Goal: Transaction & Acquisition: Purchase product/service

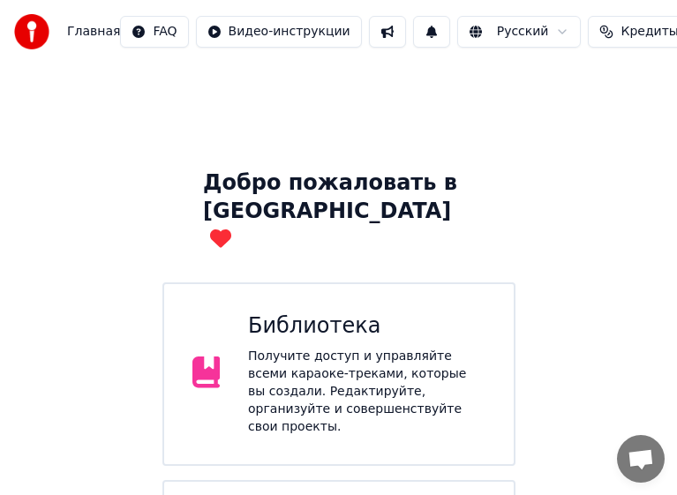
click at [621, 34] on span "Кредиты" at bounding box center [649, 32] width 57 height 18
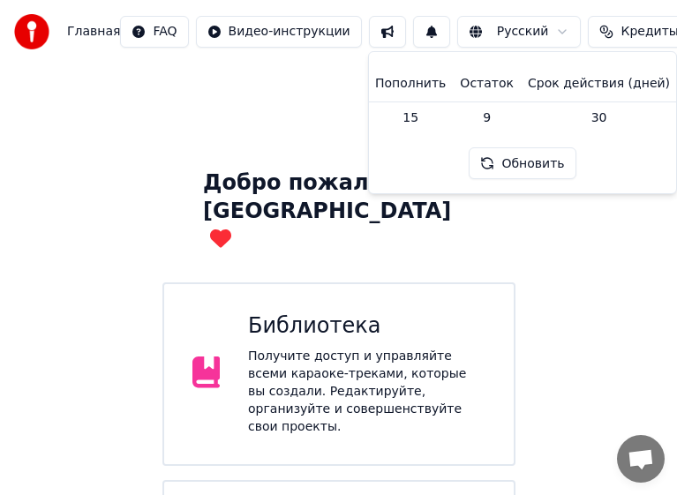
click at [523, 162] on button "Обновить" at bounding box center [522, 163] width 107 height 32
click at [423, 117] on td "15" at bounding box center [410, 118] width 85 height 32
click at [418, 89] on th "Пополнить" at bounding box center [410, 83] width 85 height 35
click at [418, 88] on th "Пополнить" at bounding box center [410, 83] width 85 height 35
click at [621, 32] on span "Кредиты" at bounding box center [649, 32] width 57 height 18
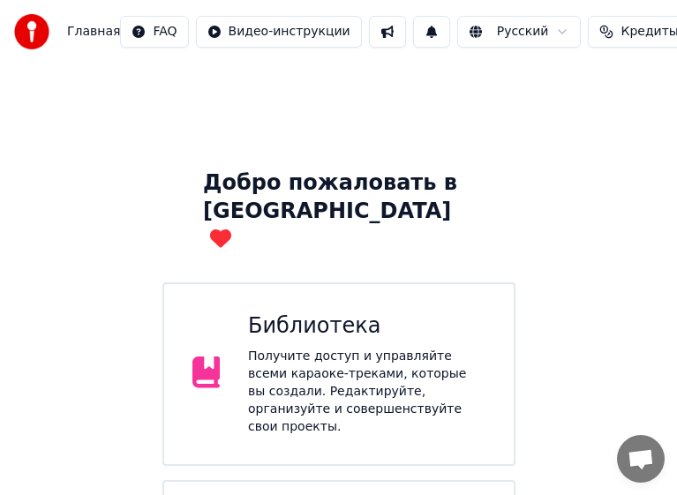
click at [621, 30] on span "Кредиты" at bounding box center [649, 32] width 57 height 18
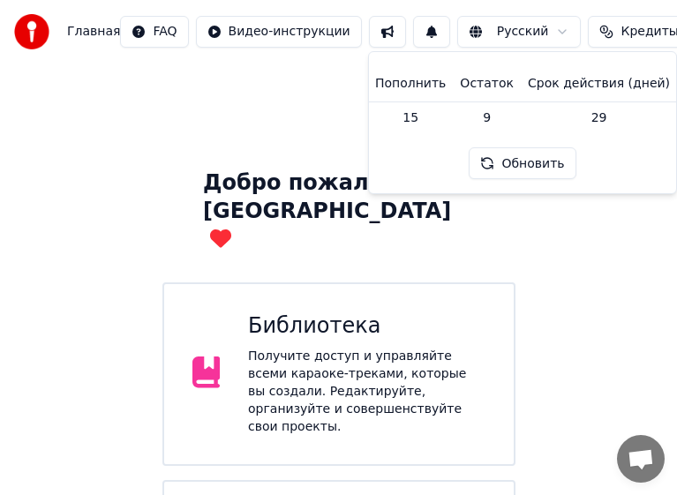
click at [534, 162] on button "Обновить" at bounding box center [522, 163] width 107 height 32
click at [617, 330] on div "Добро пожаловать в Youka Библиотека Получите доступ и управляйте всеми караоке-…" at bounding box center [338, 364] width 677 height 600
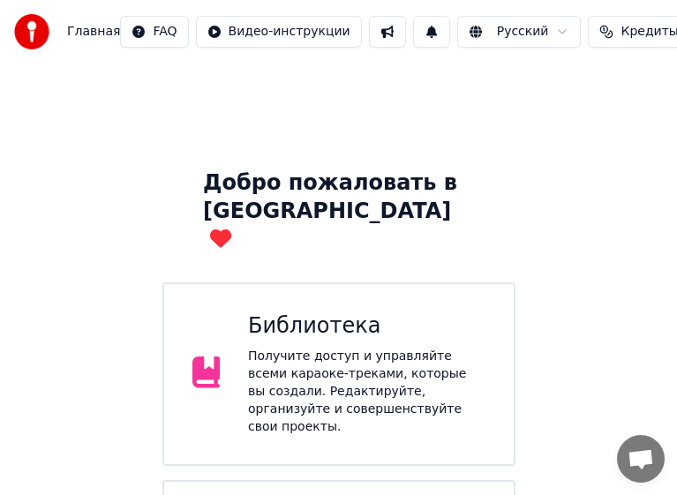
click at [334, 348] on div "Получите доступ и управляйте всеми караоке-треками, которые вы создали. Редакти…" at bounding box center [366, 392] width 237 height 88
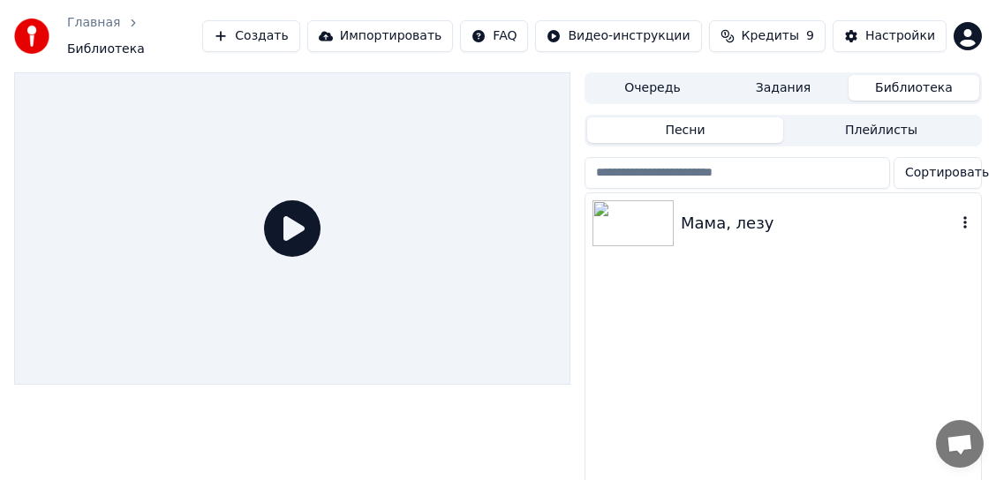
click at [647, 209] on img at bounding box center [632, 223] width 81 height 46
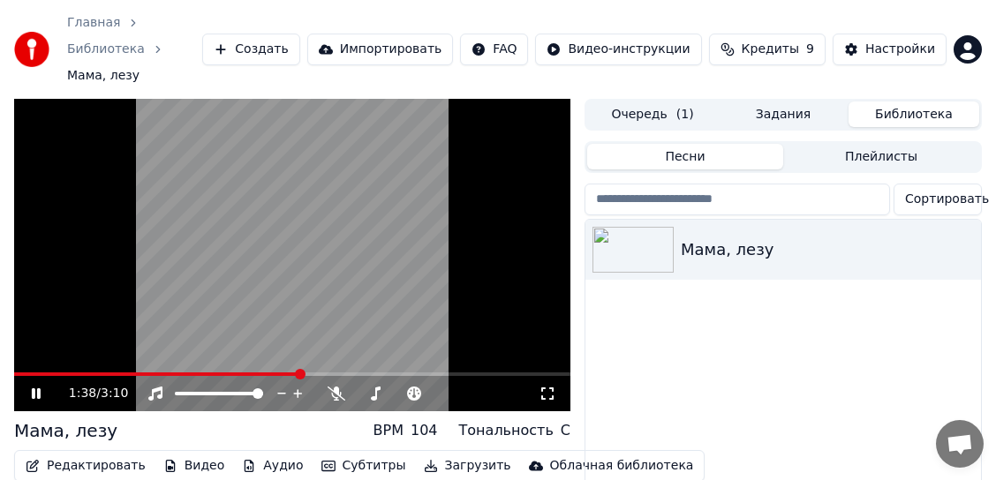
click at [145, 41] on link "Библиотека" at bounding box center [106, 50] width 78 height 18
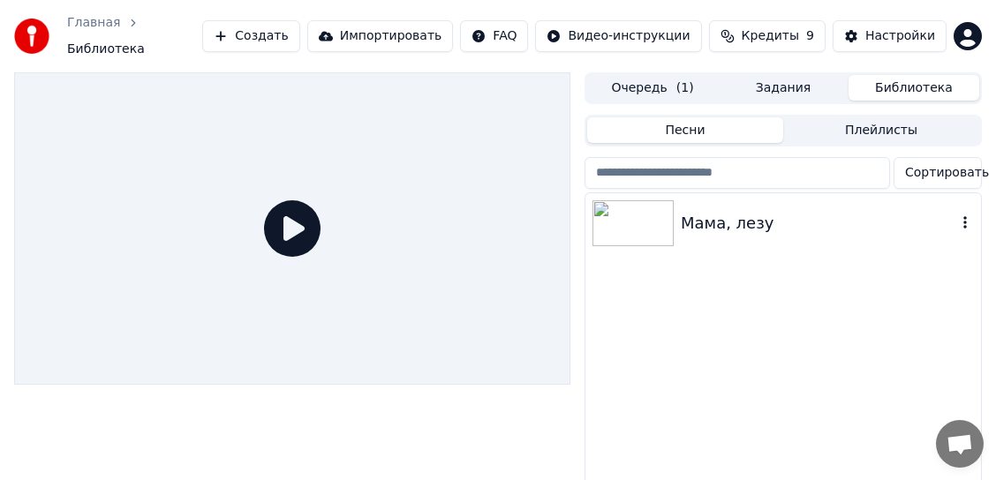
click at [969, 215] on icon "button" at bounding box center [965, 222] width 18 height 14
click at [871, 34] on div "Настройки" at bounding box center [900, 36] width 70 height 18
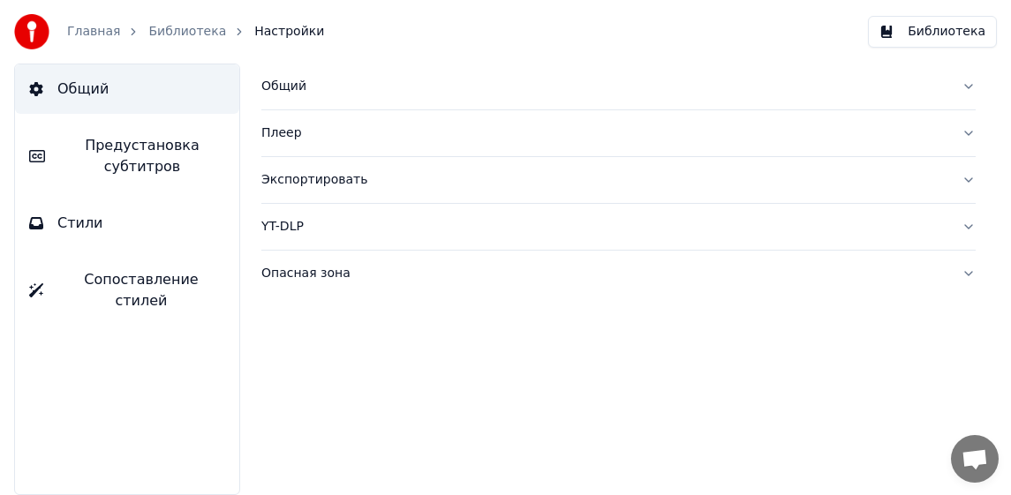
click at [162, 278] on span "Сопоставление стилей" at bounding box center [141, 290] width 168 height 42
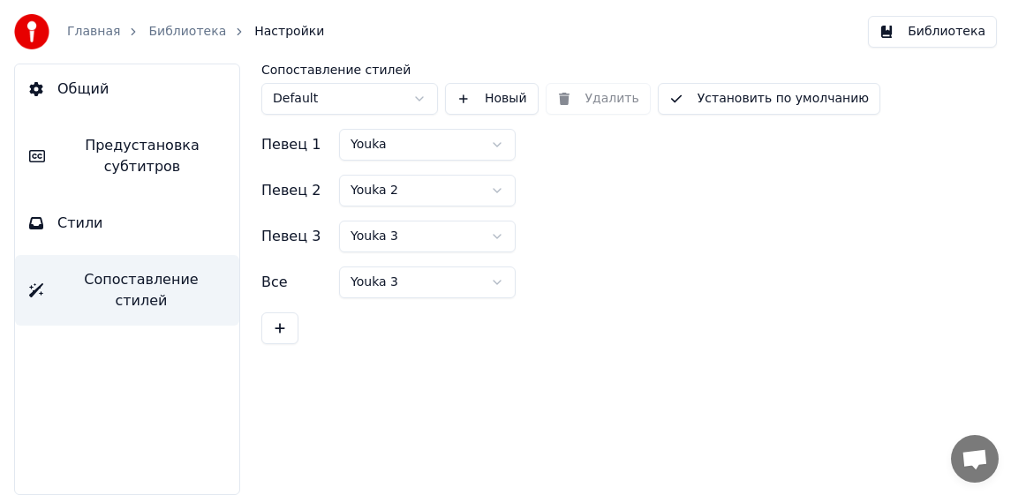
click at [84, 219] on span "Стили" at bounding box center [80, 223] width 46 height 21
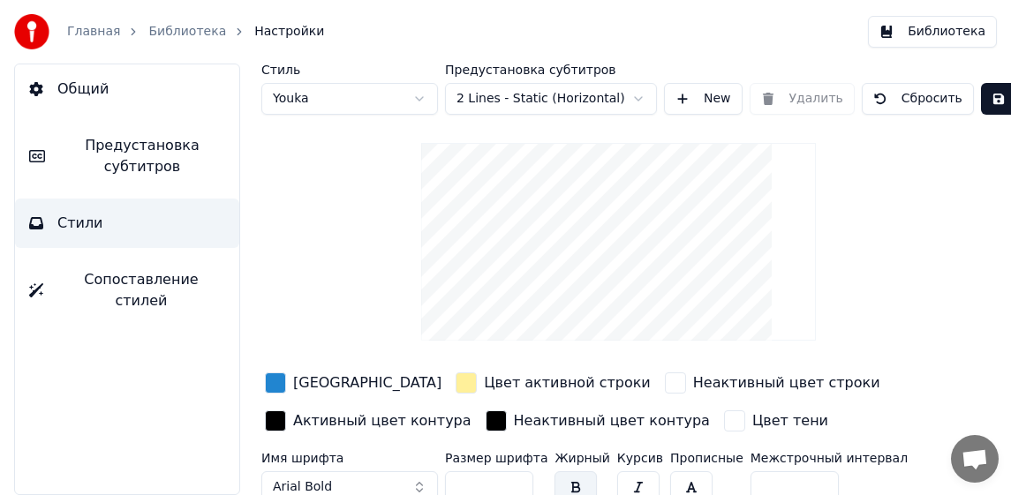
click at [276, 385] on div "button" at bounding box center [275, 383] width 21 height 21
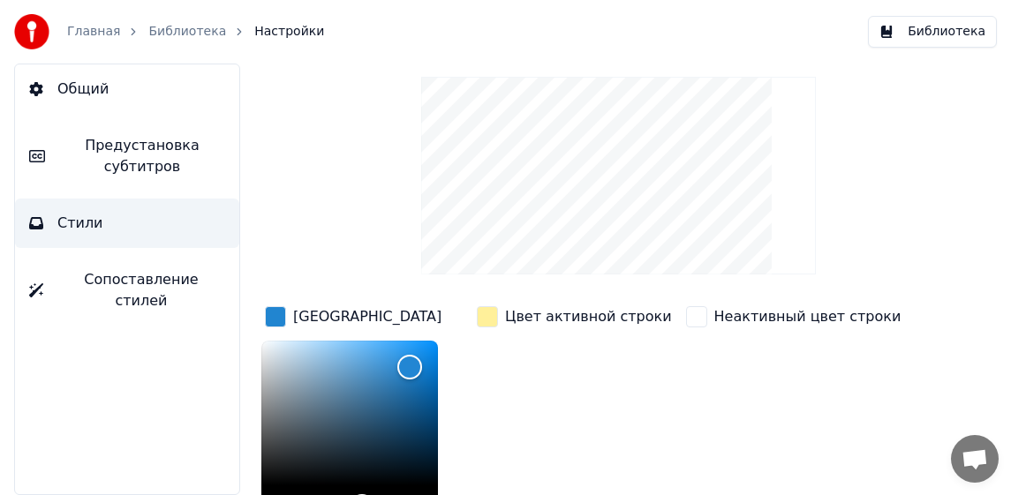
scroll to position [65, 0]
click at [686, 317] on div "button" at bounding box center [696, 317] width 21 height 21
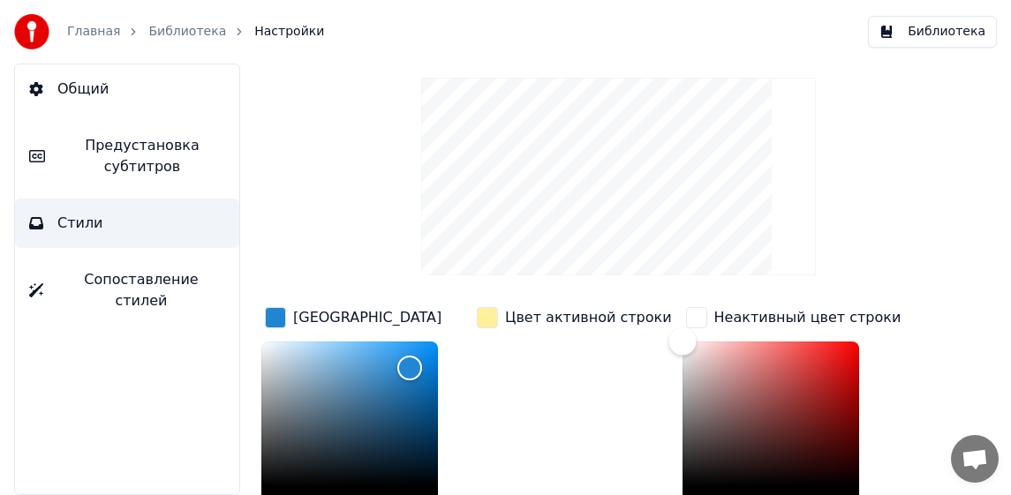
type input "*******"
click at [747, 389] on div "Color" at bounding box center [770, 414] width 177 height 145
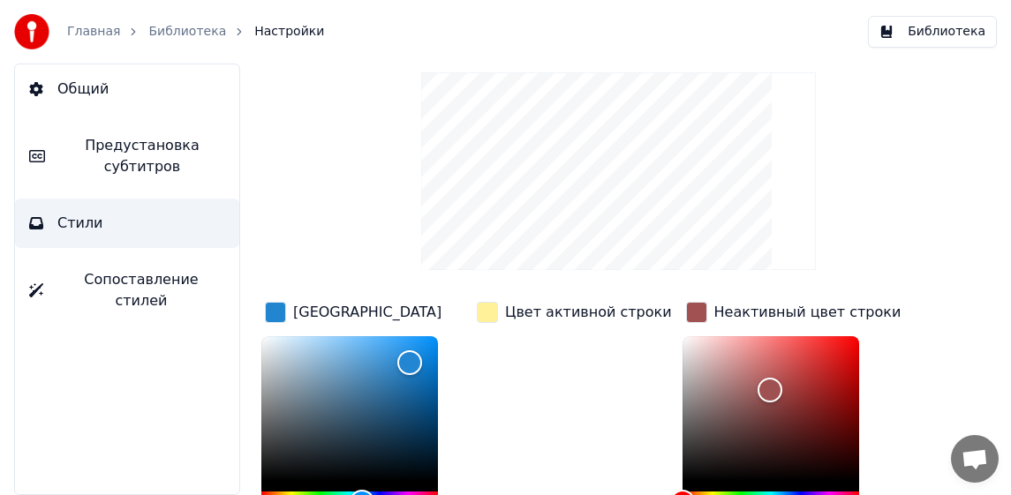
click at [491, 313] on div "button" at bounding box center [487, 312] width 21 height 21
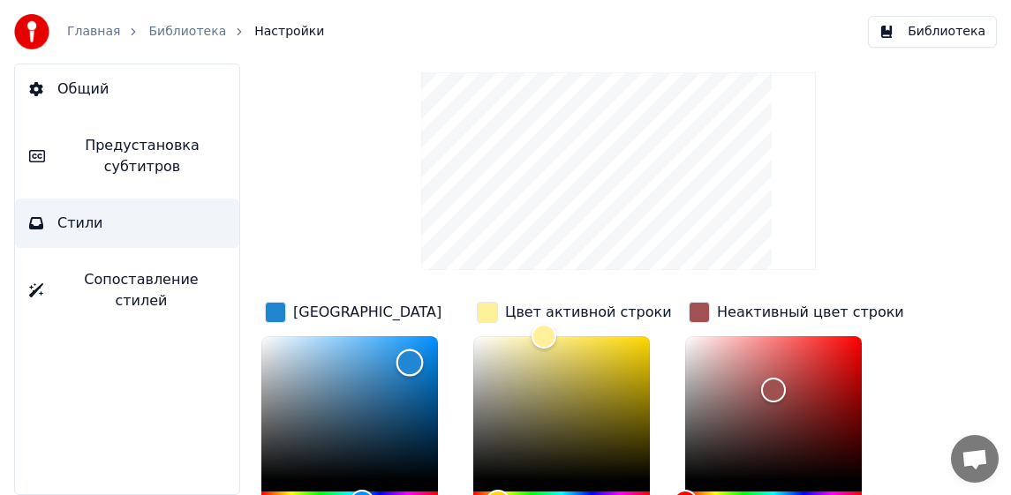
click at [337, 395] on div "Color" at bounding box center [349, 408] width 177 height 145
type input "*******"
click at [64, 85] on span "Общий" at bounding box center [82, 89] width 51 height 21
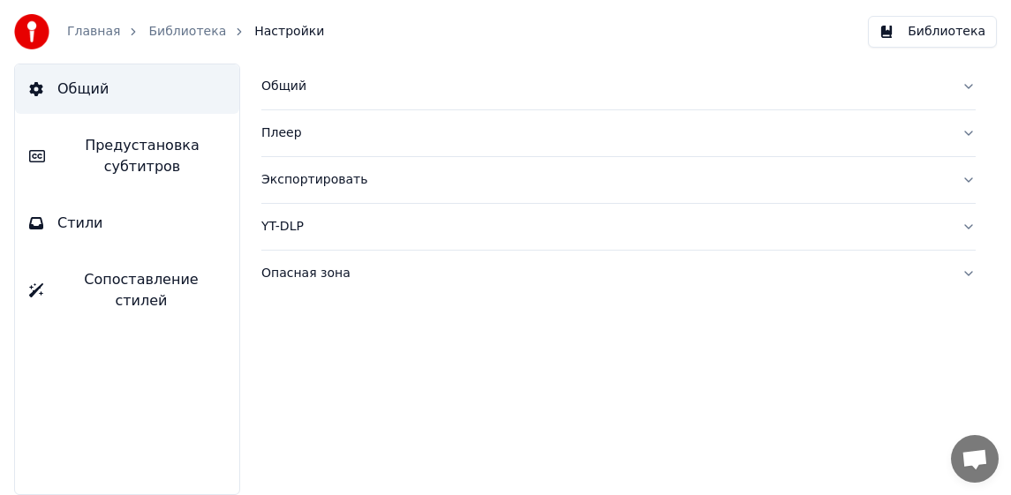
click at [95, 217] on span "Стили" at bounding box center [80, 223] width 46 height 21
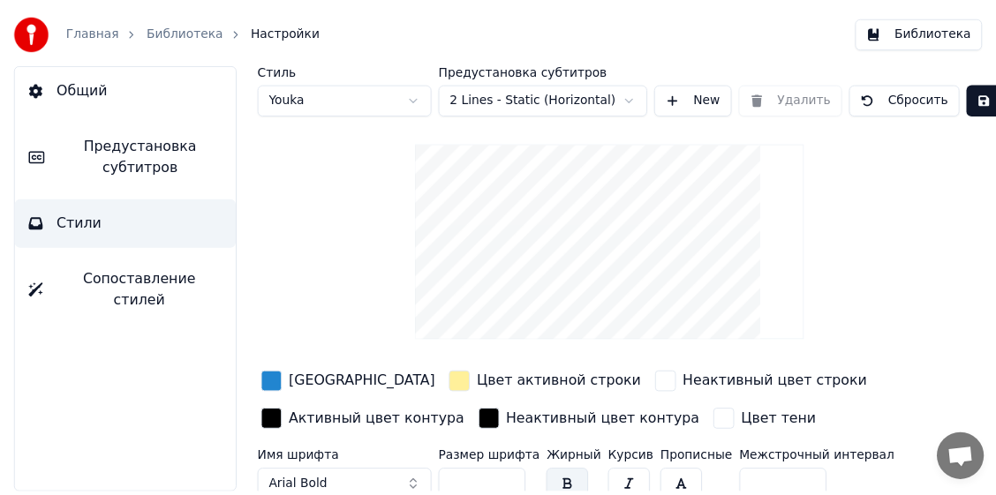
scroll to position [88, 0]
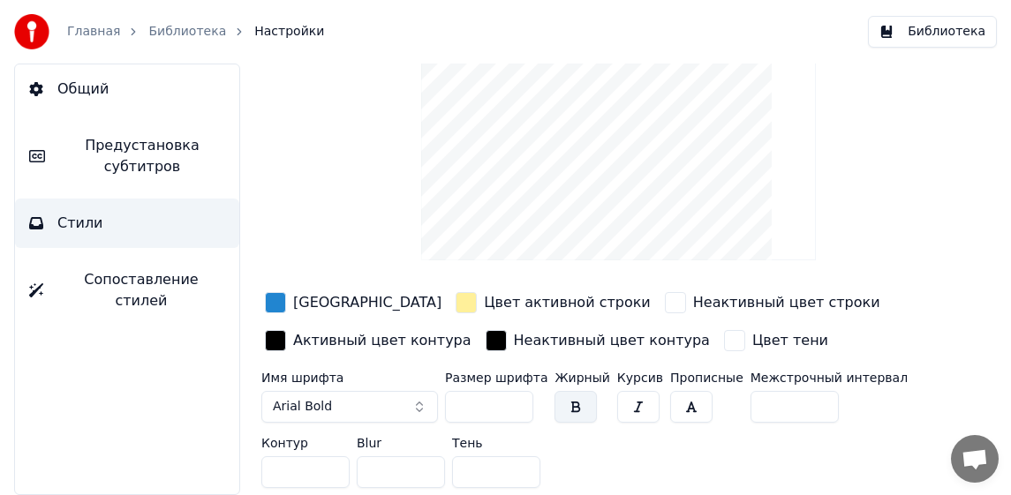
click at [92, 31] on link "Главная" at bounding box center [93, 32] width 53 height 18
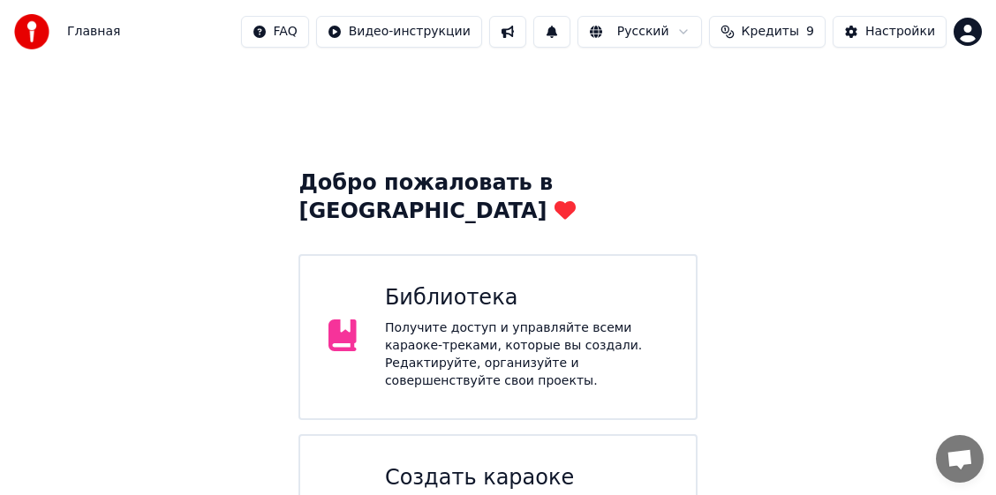
click at [774, 37] on span "Кредиты" at bounding box center [770, 32] width 57 height 18
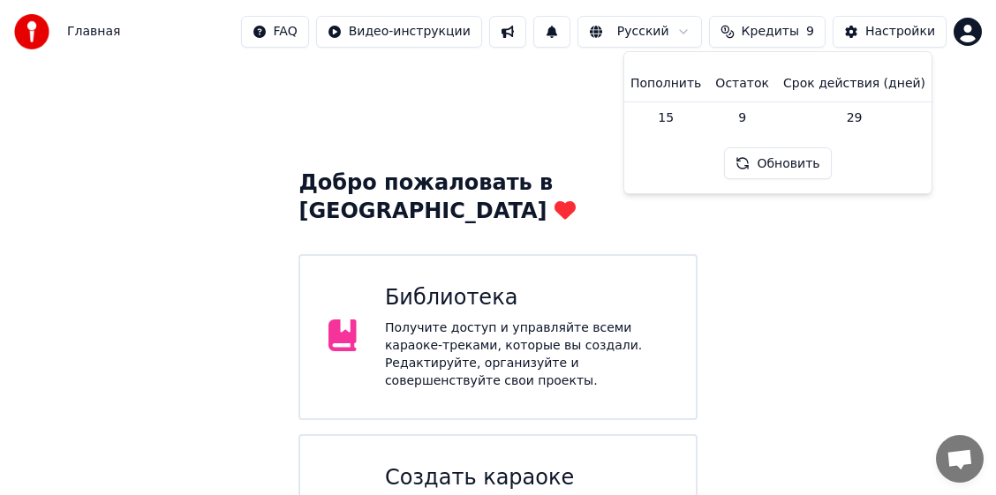
click at [674, 120] on td "15" at bounding box center [665, 118] width 85 height 32
click at [966, 34] on html "Главная FAQ Видео-инструкции Русский Кредиты 9 Настройки Добро пожаловать в You…" at bounding box center [498, 309] width 996 height 618
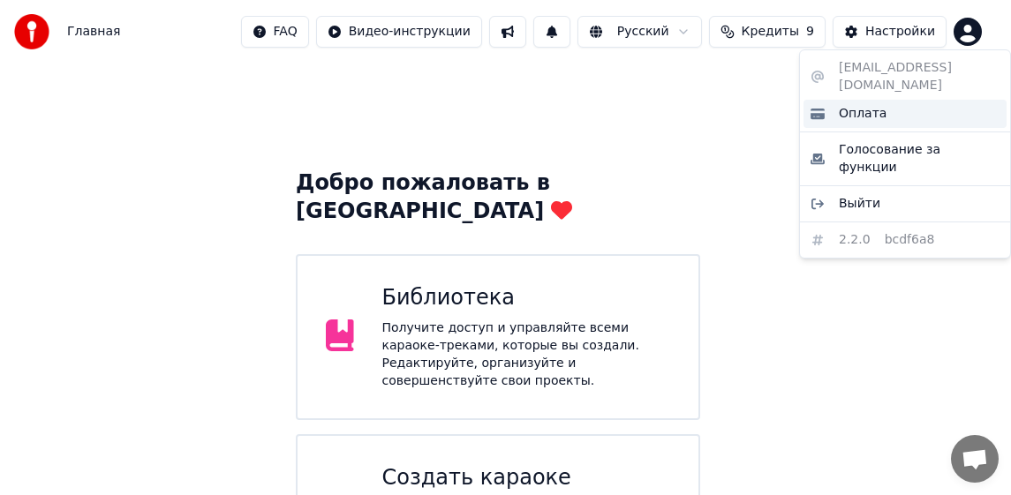
click at [863, 105] on span "Оплата" at bounding box center [863, 114] width 48 height 18
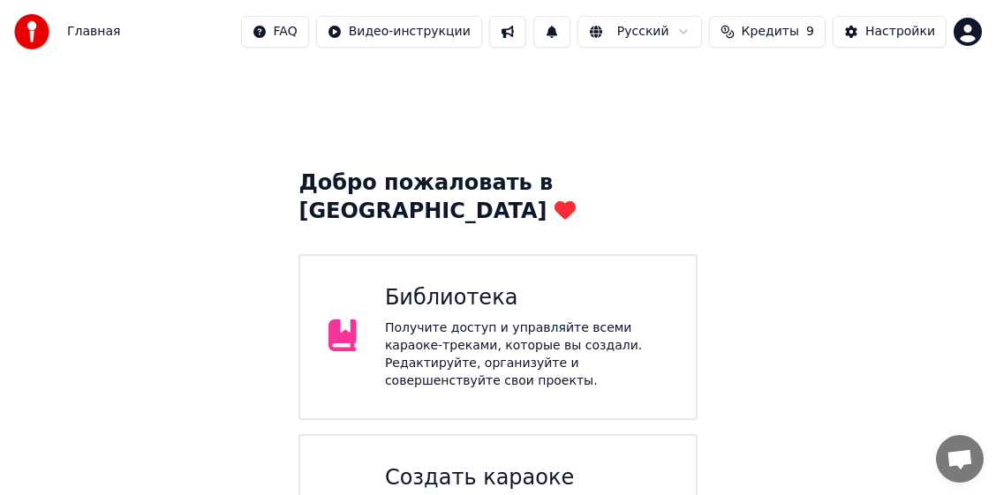
click at [764, 34] on span "Кредиты" at bounding box center [770, 32] width 57 height 18
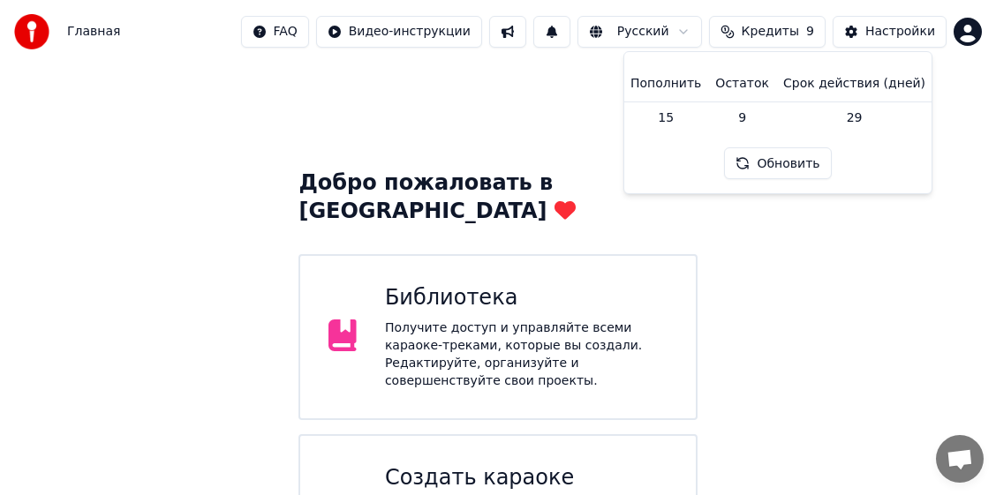
click at [786, 166] on button "Обновить" at bounding box center [777, 163] width 107 height 32
